Goal: Ask a question: Seek information or help from site administrators or community

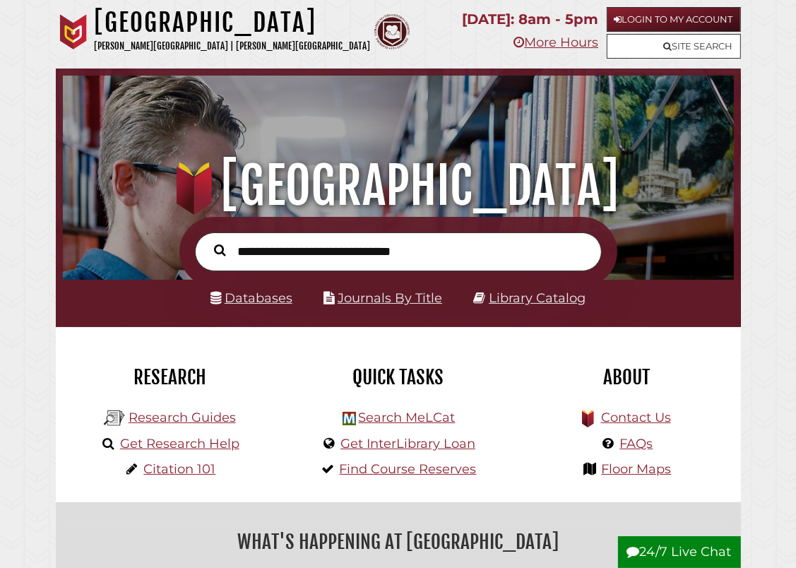
scroll to position [221, 664]
click at [305, 251] on input "text" at bounding box center [398, 251] width 407 height 38
type input "**********"
click at [427, 305] on link "Journals By Title" at bounding box center [390, 298] width 105 height 16
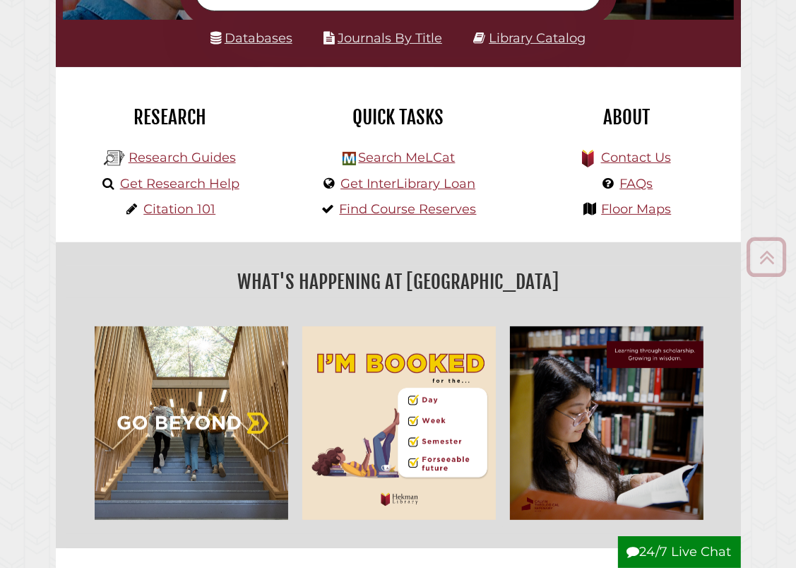
scroll to position [283, 0]
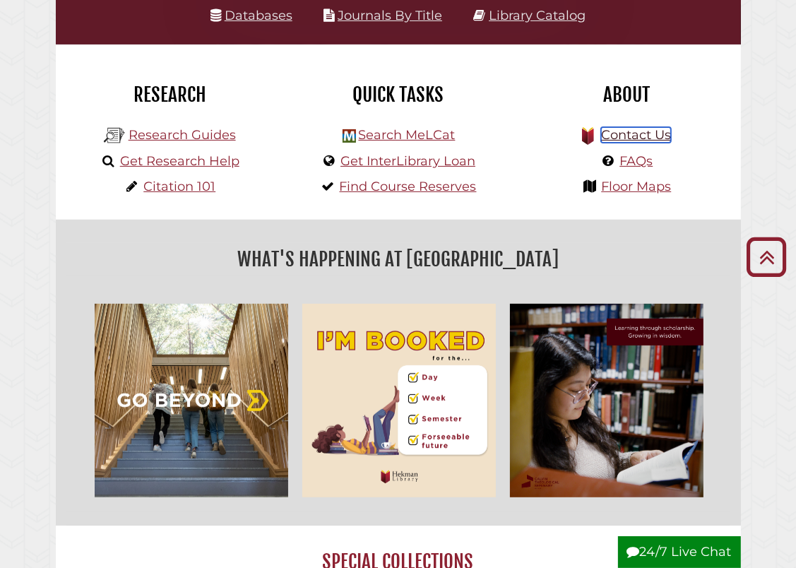
click at [625, 137] on link "Contact Us" at bounding box center [636, 135] width 70 height 16
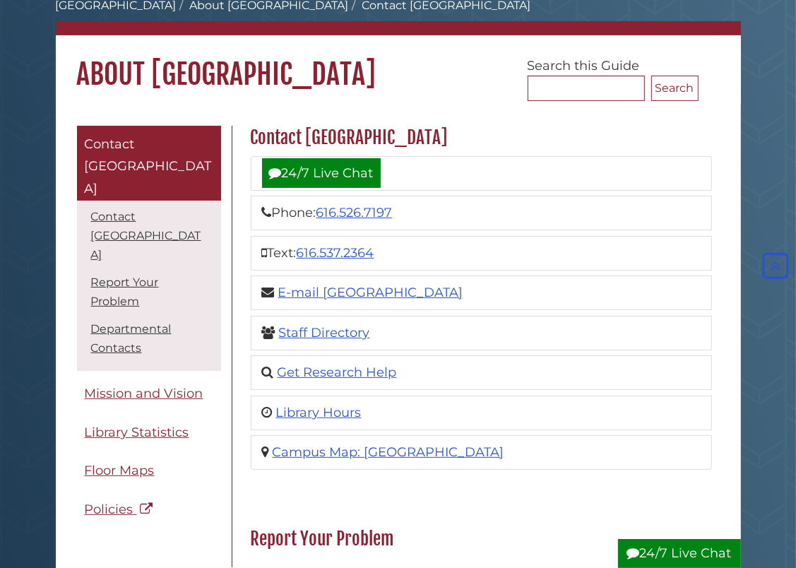
scroll to position [71, 0]
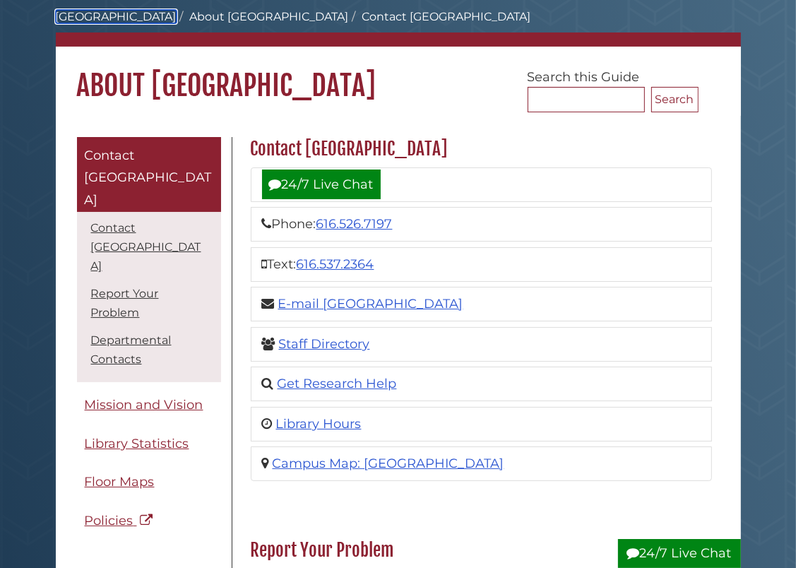
click at [90, 14] on link "[GEOGRAPHIC_DATA]" at bounding box center [116, 16] width 121 height 13
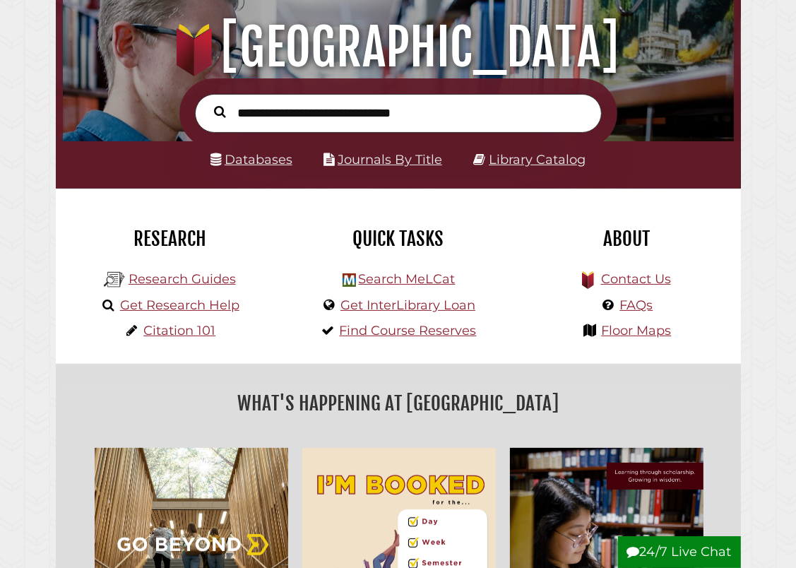
scroll to position [141, 0]
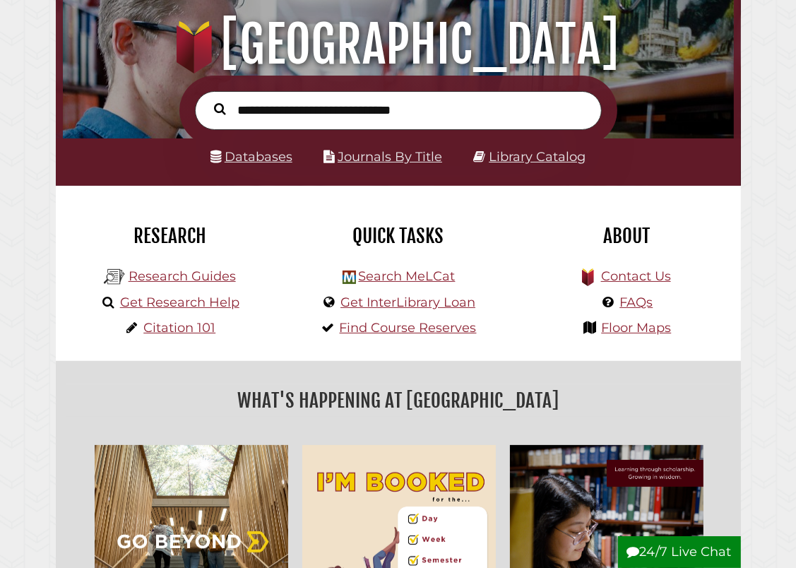
click at [687, 540] on button "24/7 Live Chat" at bounding box center [679, 552] width 123 height 32
